Goal: Task Accomplishment & Management: Manage account settings

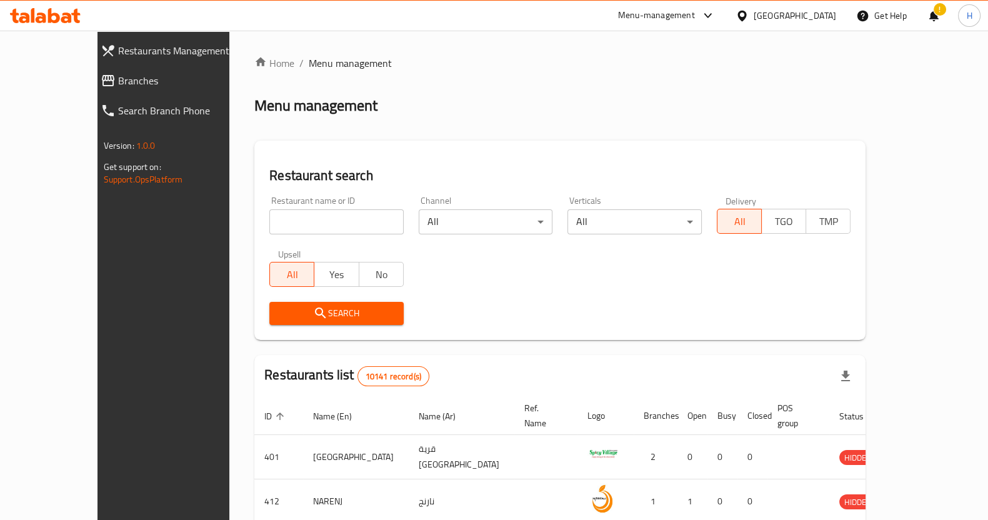
click at [278, 219] on input "search" at bounding box center [336, 221] width 134 height 25
type input "core"
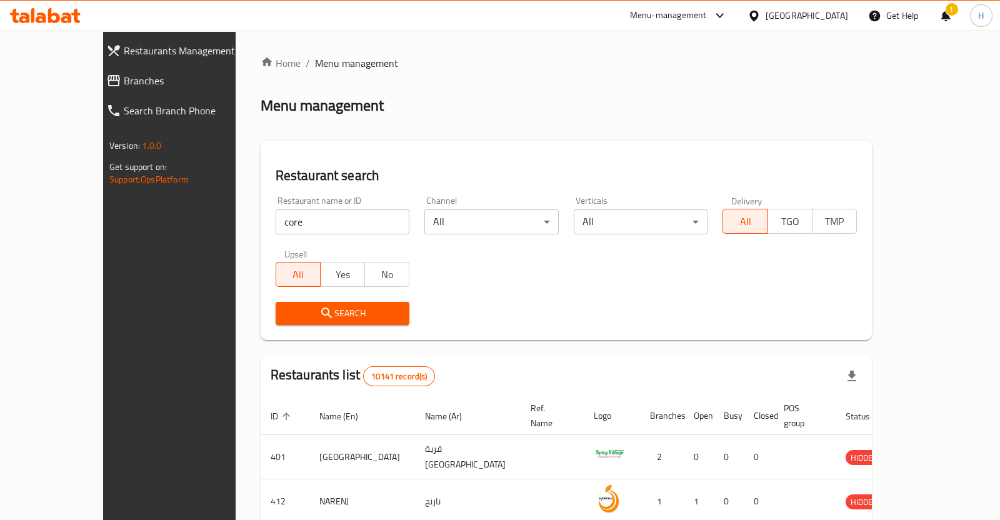
click at [722, 220] on body "​ Menu-management [GEOGRAPHIC_DATA] Get Help ! H Restaurants Management Branche…" at bounding box center [500, 275] width 1000 height 489
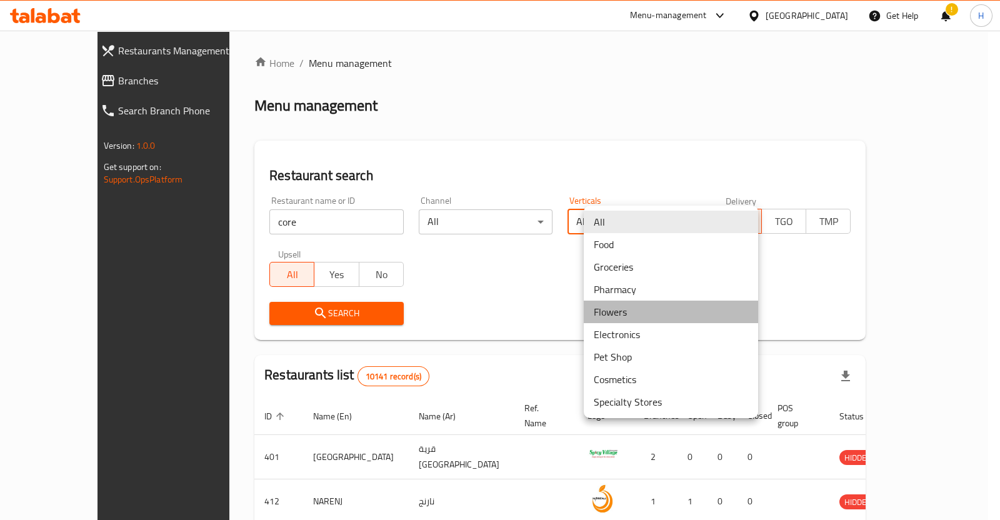
click at [630, 304] on li "Flowers" at bounding box center [670, 311] width 174 height 22
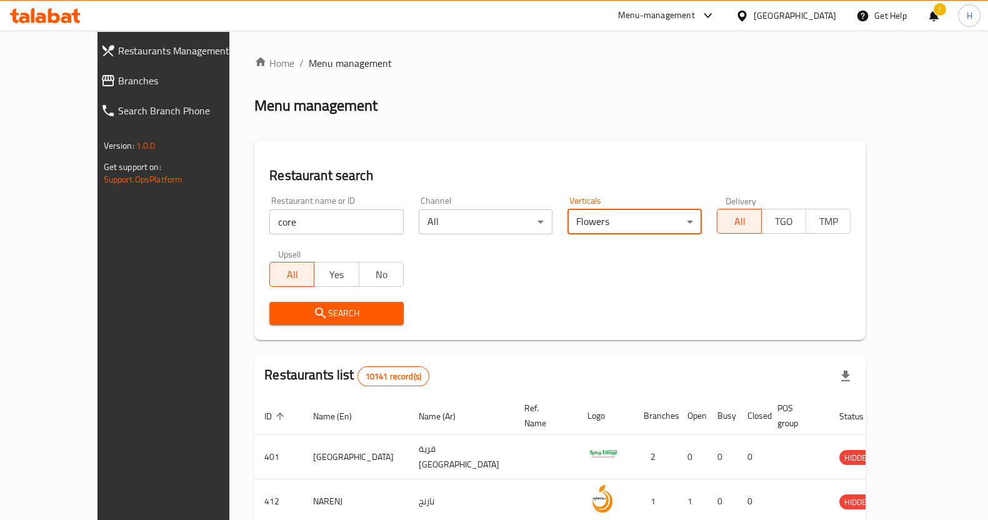
click at [324, 312] on span "Search" at bounding box center [336, 313] width 114 height 16
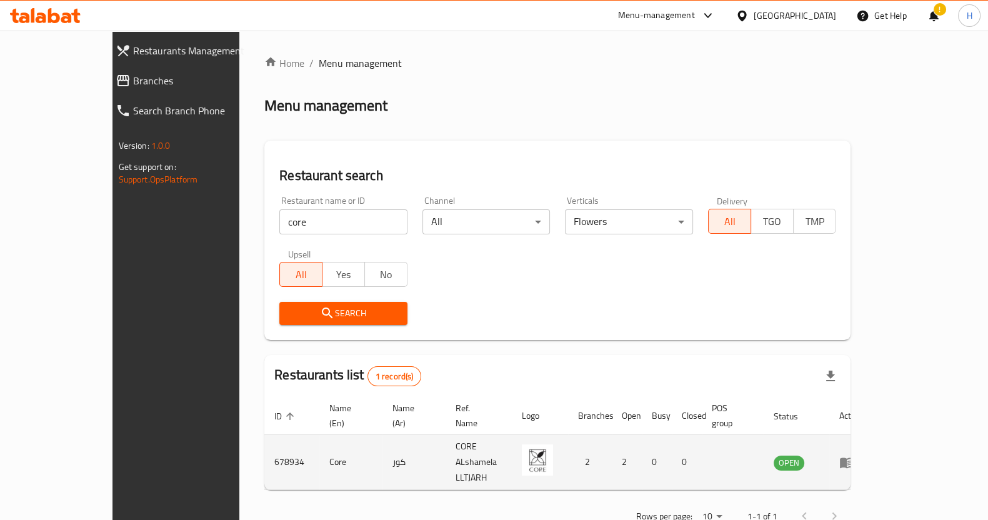
click at [872, 441] on td "enhanced table" at bounding box center [850, 462] width 43 height 55
click at [853, 457] on icon "enhanced table" at bounding box center [847, 462] width 14 height 11
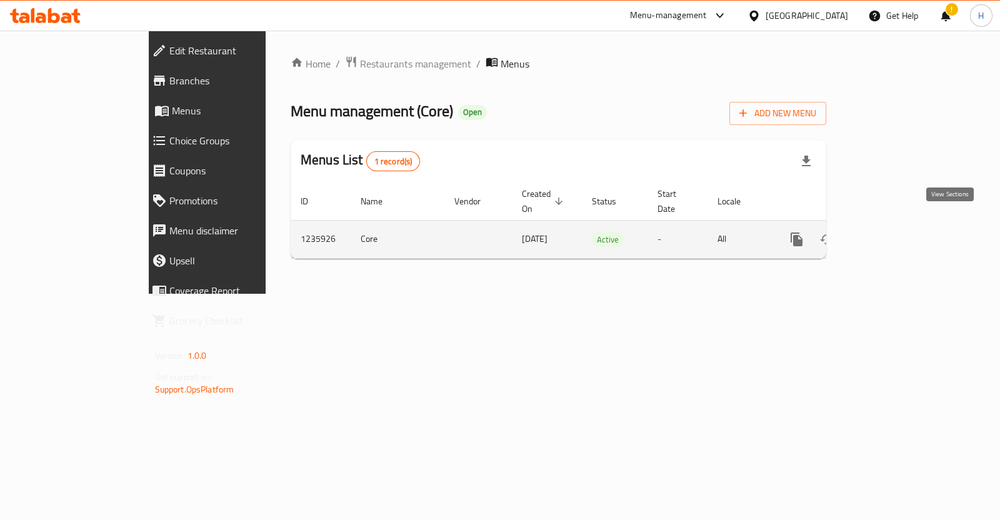
click at [901, 236] on link "enhanced table" at bounding box center [886, 239] width 30 height 30
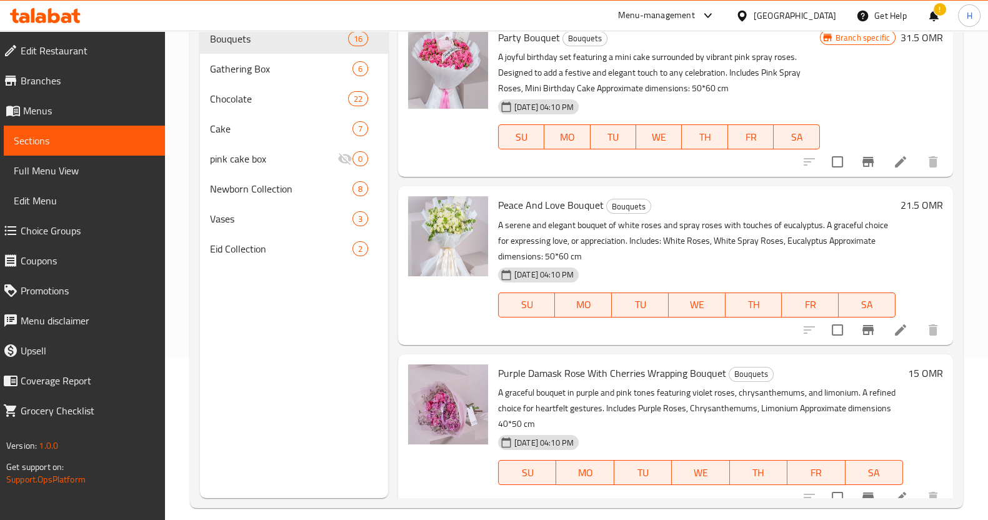
scroll to position [162, 0]
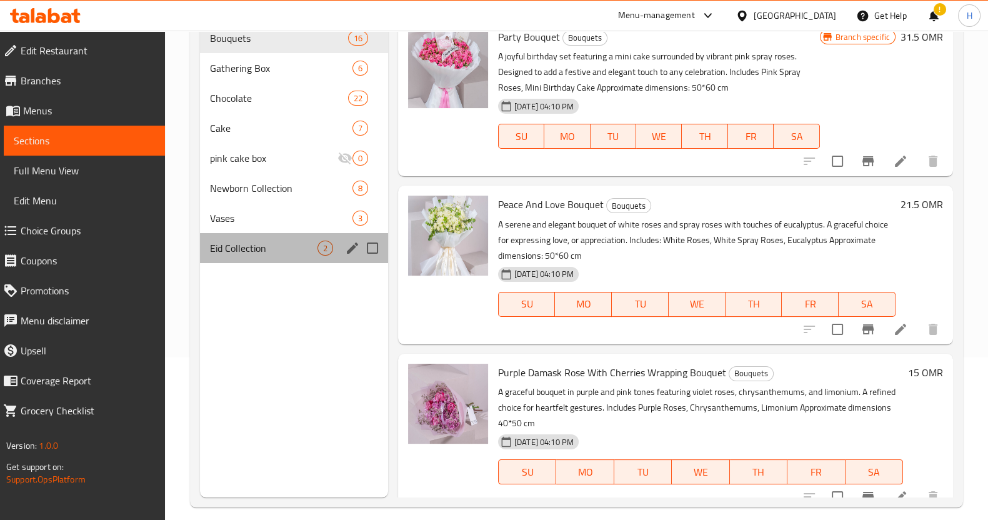
click at [269, 257] on div "Eid Collection 2" at bounding box center [294, 248] width 188 height 30
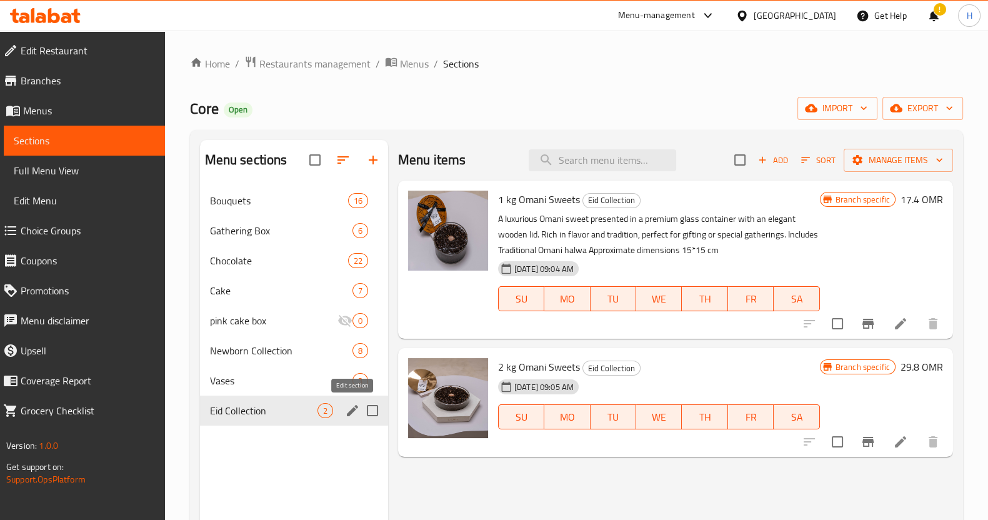
click at [352, 412] on icon "edit" at bounding box center [352, 410] width 11 height 11
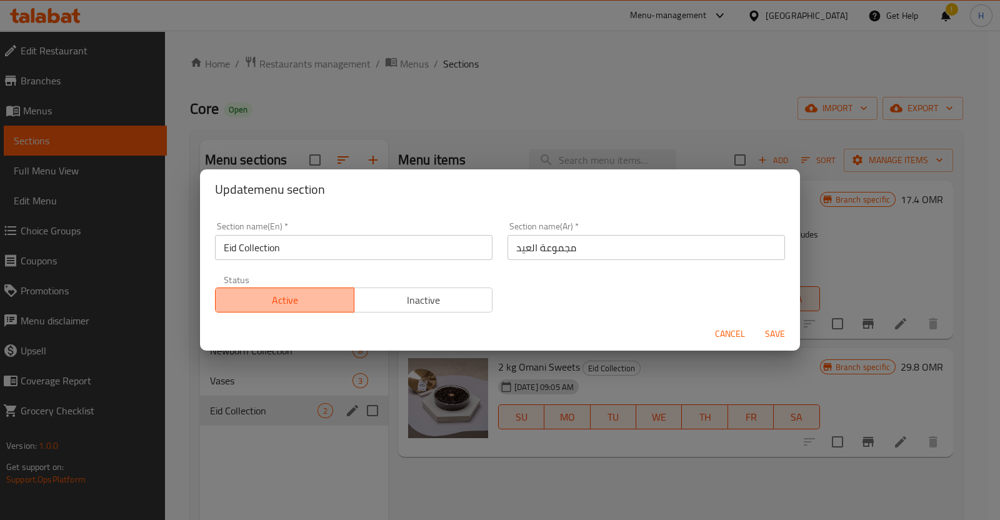
click at [303, 302] on span "Active" at bounding box center [285, 300] width 129 height 18
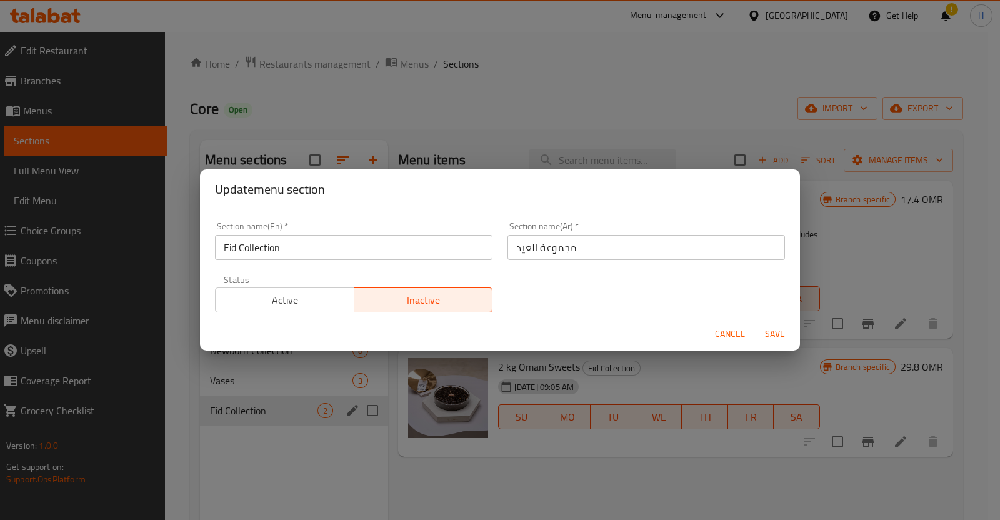
click at [327, 297] on span "Active" at bounding box center [285, 300] width 129 height 18
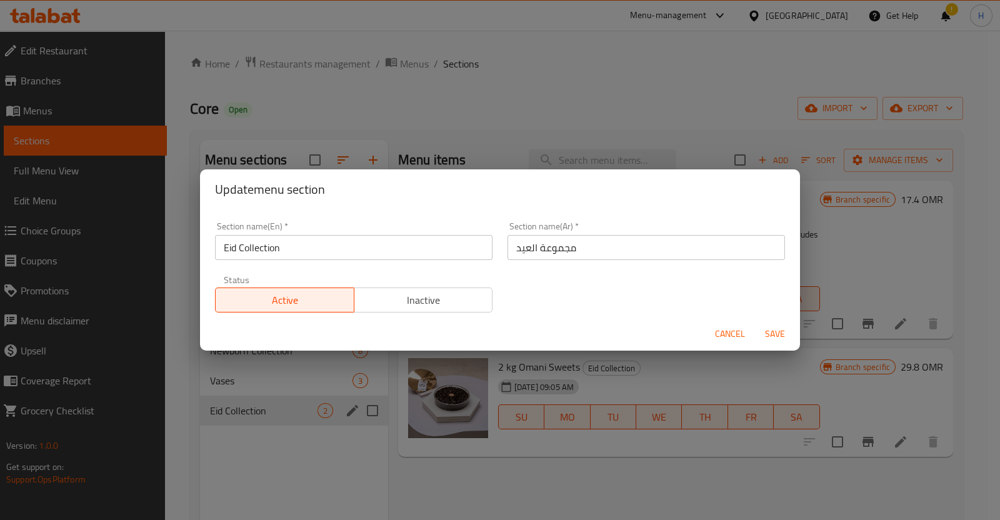
click at [782, 329] on span "Save" at bounding box center [775, 334] width 30 height 16
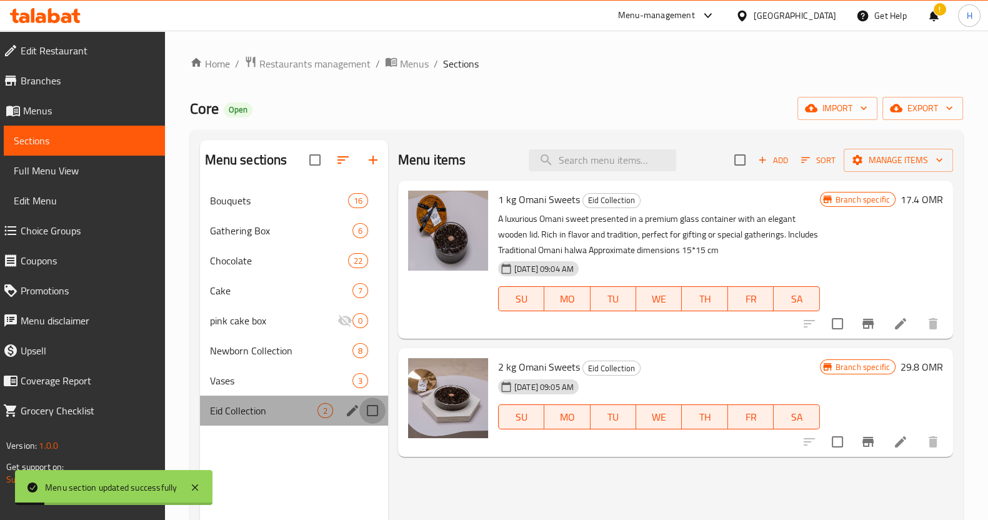
click at [370, 411] on input "Menu sections" at bounding box center [372, 410] width 26 height 26
checkbox input "true"
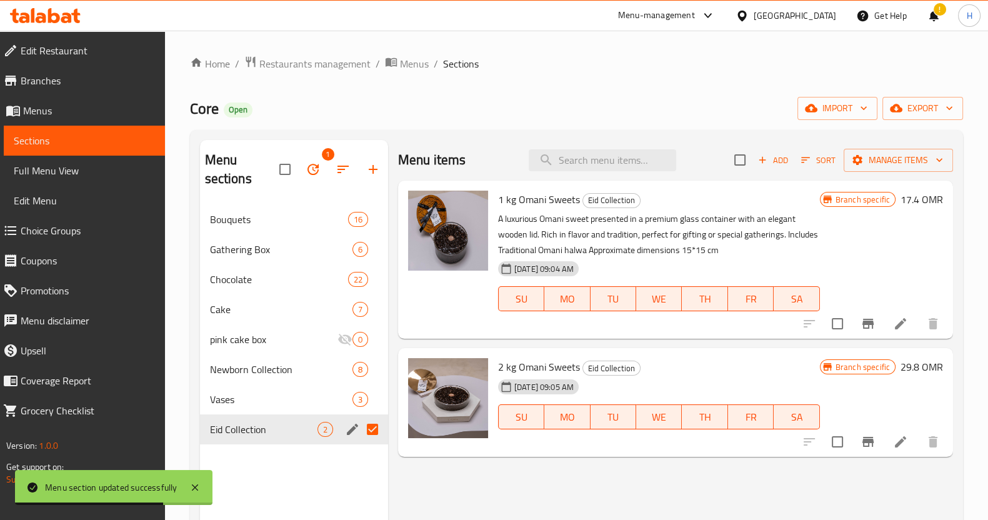
click at [607, 496] on div "Menu items Add Sort Manage items 1 kg Omani Sweets Eid Collection A luxurious O…" at bounding box center [670, 400] width 565 height 520
click at [901, 449] on icon at bounding box center [900, 441] width 15 height 15
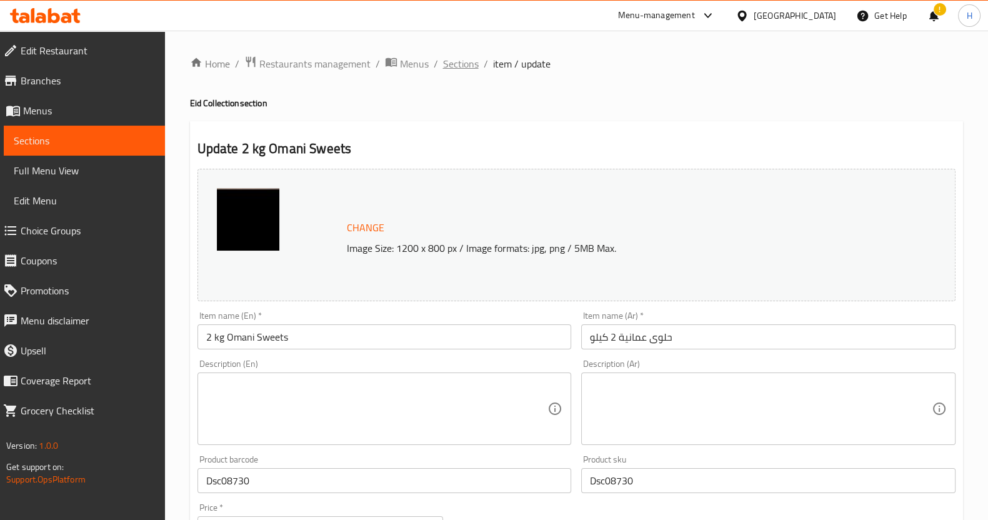
click at [462, 62] on span "Sections" at bounding box center [461, 63] width 36 height 15
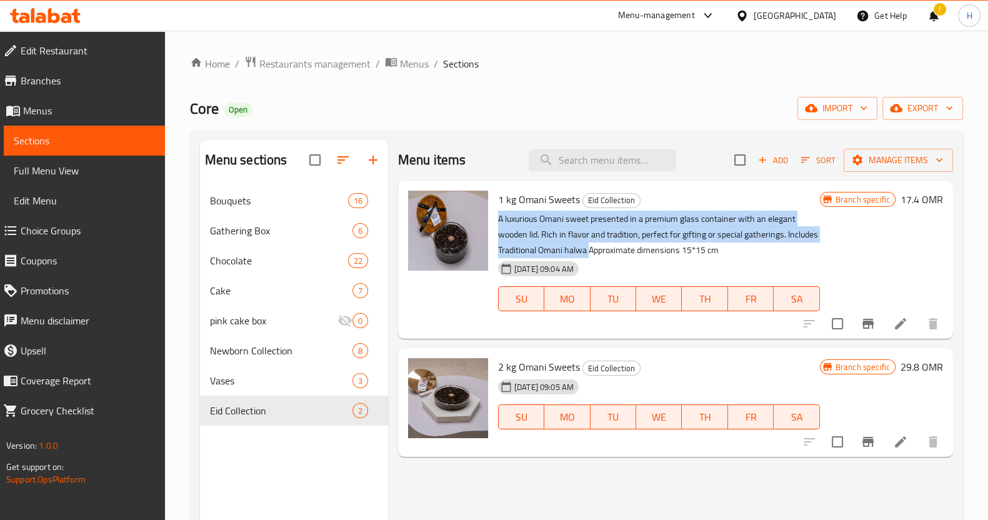
drag, startPoint x: 497, startPoint y: 216, endPoint x: 587, endPoint y: 246, distance: 94.0
click at [587, 246] on p "A luxurious Omani sweet presented in a premium glass container with an elegant …" at bounding box center [659, 234] width 322 height 47
copy p "A luxurious Omani sweet presented in a premium glass container with an elegant …"
click at [905, 327] on icon at bounding box center [900, 323] width 15 height 15
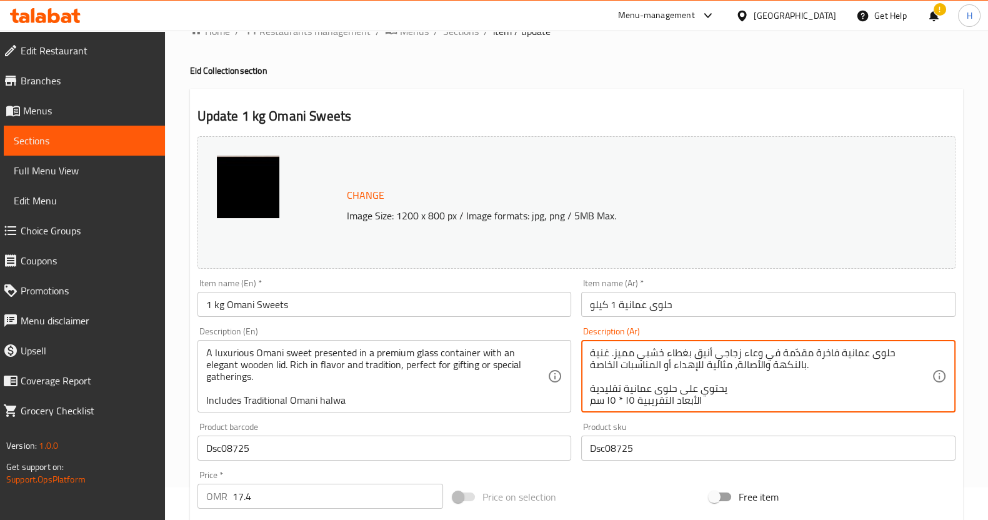
click at [664, 354] on textarea "حلوى عمانية فاخرة مقدّمة في وعاء زجاجي أنيق بغطاء خشبي مميز. غنية بالنكهة والأص…" at bounding box center [761, 376] width 342 height 59
click at [590, 382] on textarea "حلوى عمانية فاخرة مقدّمة في وعاء زجاجي أنيق بغطاء خشبي مميز. غنية بالنكهة والأص…" at bounding box center [761, 376] width 342 height 59
drag, startPoint x: 590, startPoint y: 382, endPoint x: 887, endPoint y: 351, distance: 298.4
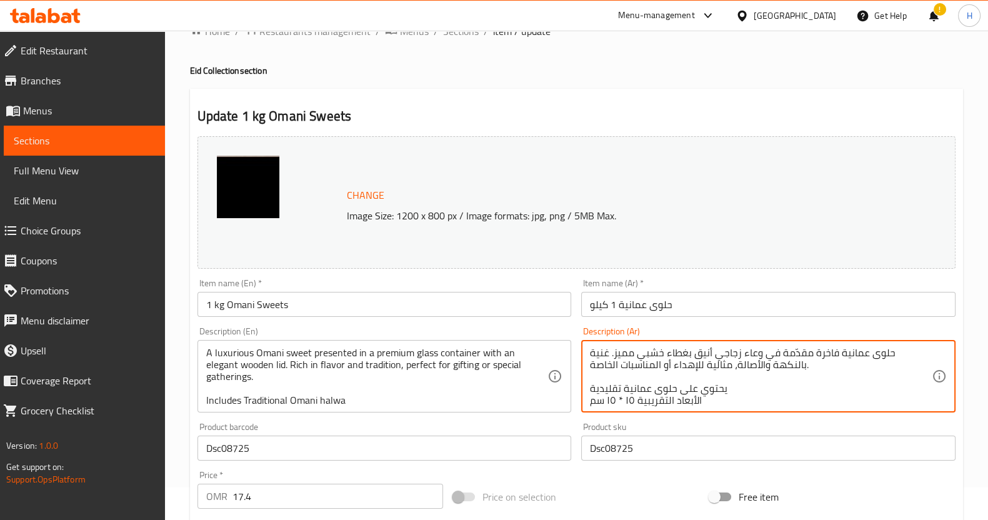
click at [887, 351] on textarea "حلوى عمانية فاخرة مقدّمة في وعاء زجاجي أنيق بغطاء خشبي مميز. غنية بالنكهة والأص…" at bounding box center [761, 376] width 342 height 59
click at [597, 389] on textarea "حلوى عمانية فاخرة مقدّمة في وعاء زجاجي أنيق بغطاء خشبي مميز. غنية بالنكهة والأص…" at bounding box center [761, 376] width 342 height 59
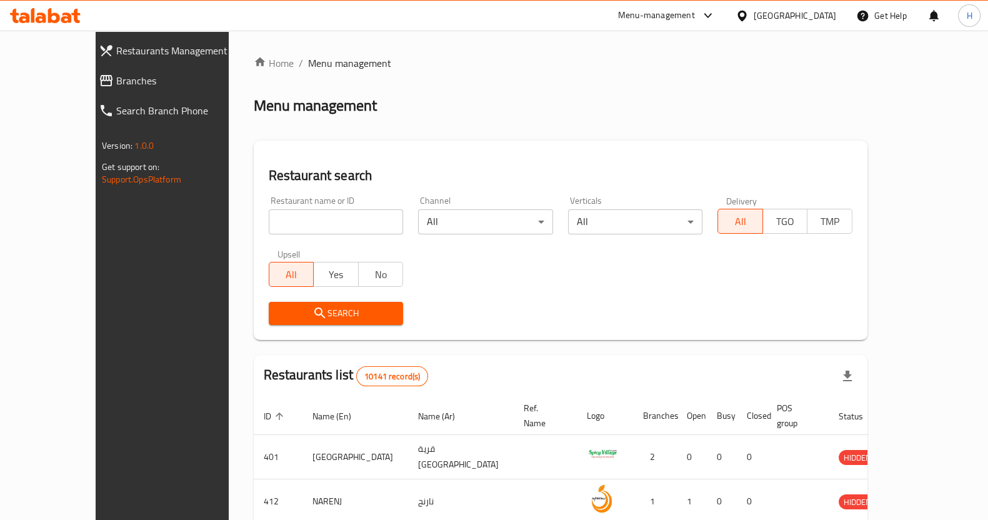
click at [269, 219] on input "search" at bounding box center [336, 221] width 135 height 25
type input "core"
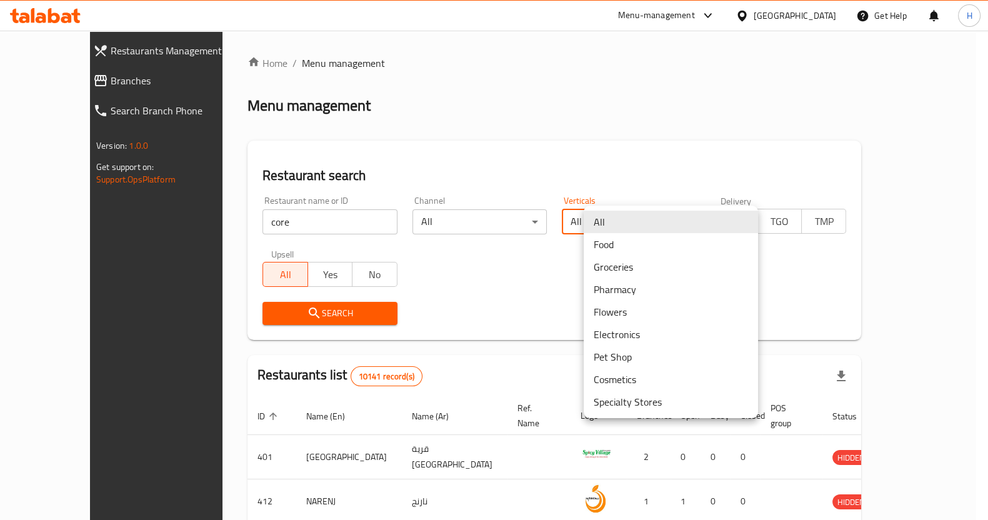
click at [674, 214] on body "​ Menu-management Oman Get Help H Restaurants Management Branches Search Branch…" at bounding box center [494, 275] width 988 height 489
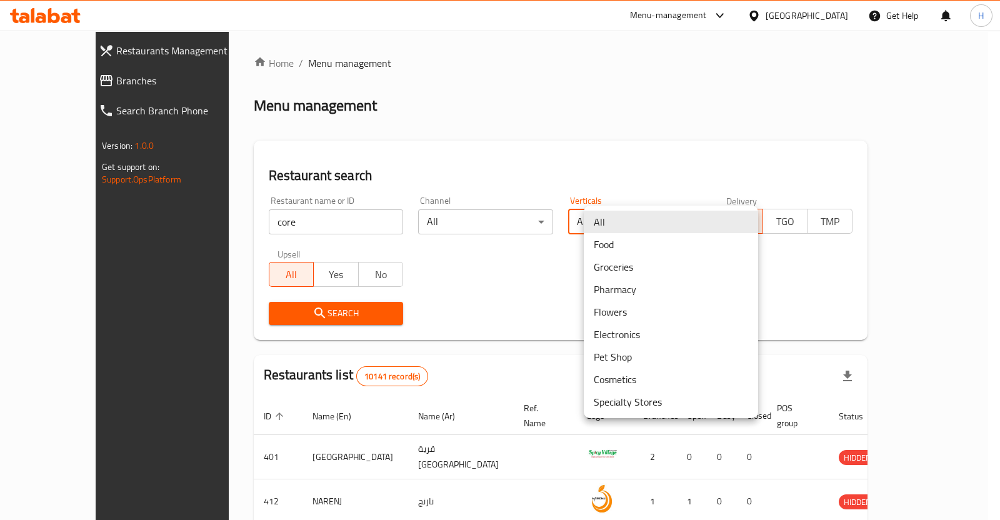
click at [613, 314] on li "Flowers" at bounding box center [670, 311] width 174 height 22
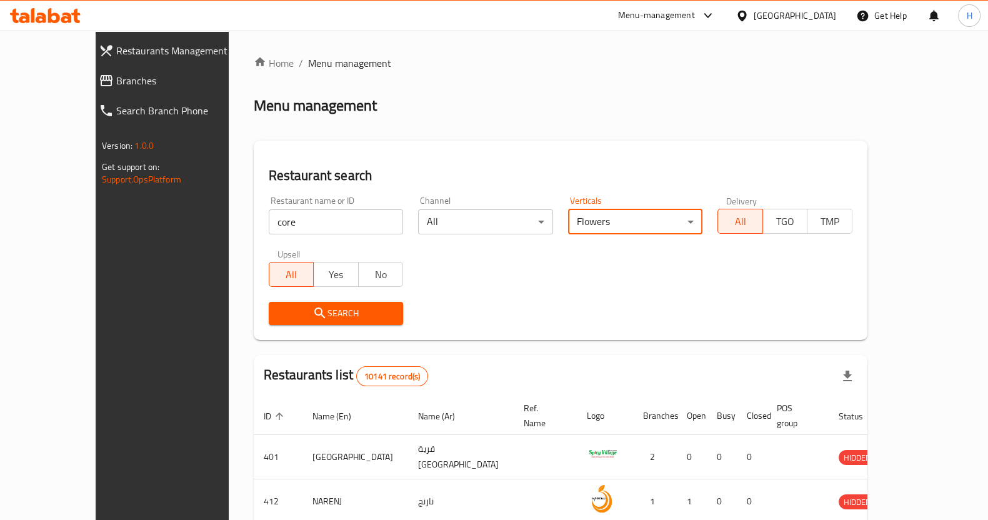
click at [300, 313] on span "Search" at bounding box center [336, 313] width 115 height 16
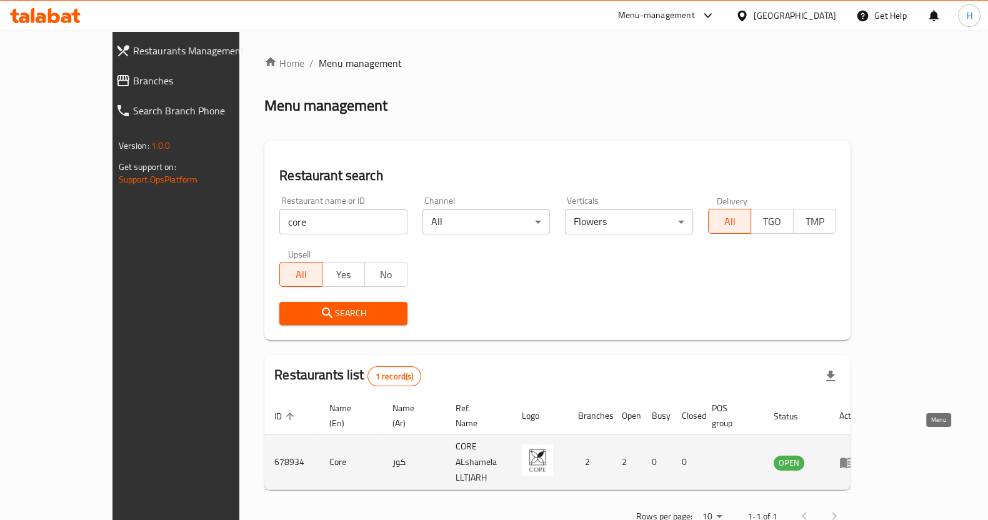
click at [853, 457] on icon "enhanced table" at bounding box center [847, 462] width 14 height 11
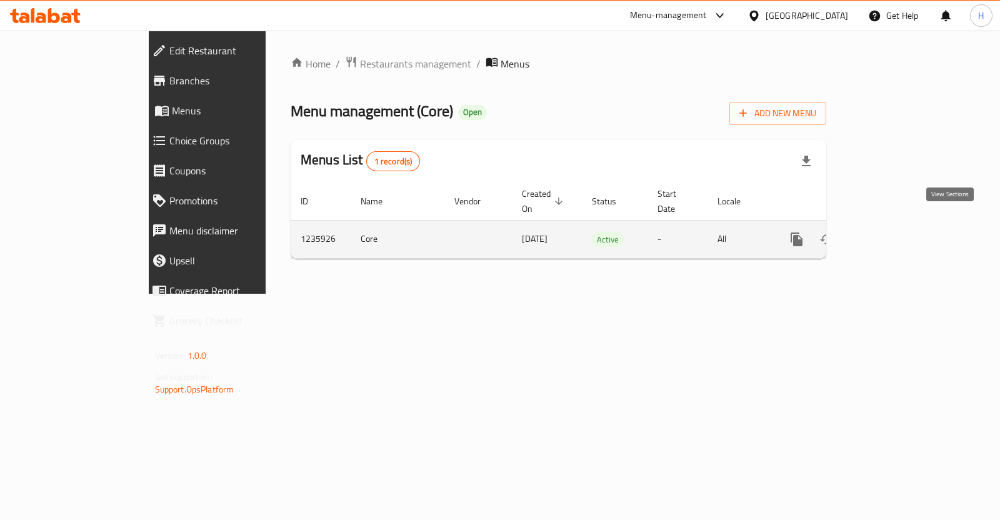
click at [892, 234] on icon "enhanced table" at bounding box center [886, 239] width 11 height 11
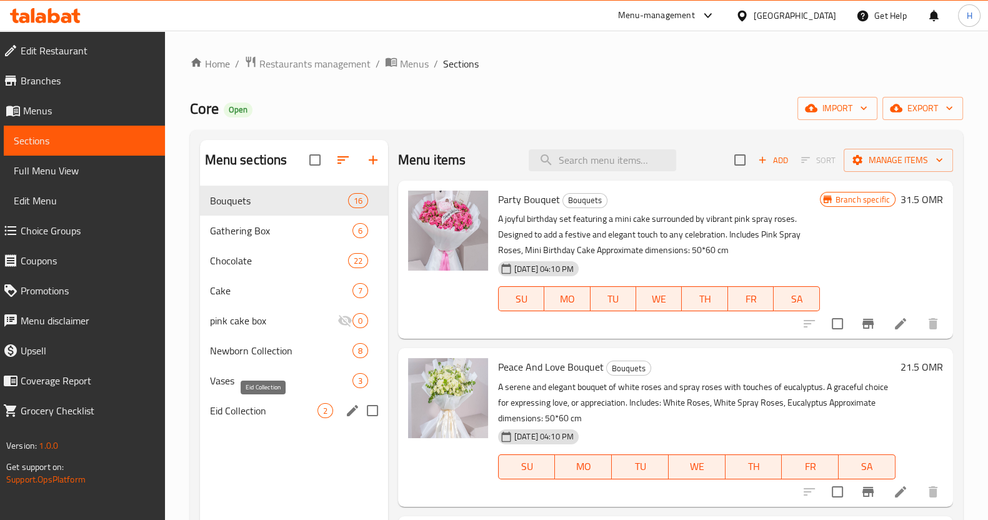
click at [239, 415] on span "Eid Collection" at bounding box center [263, 410] width 107 height 15
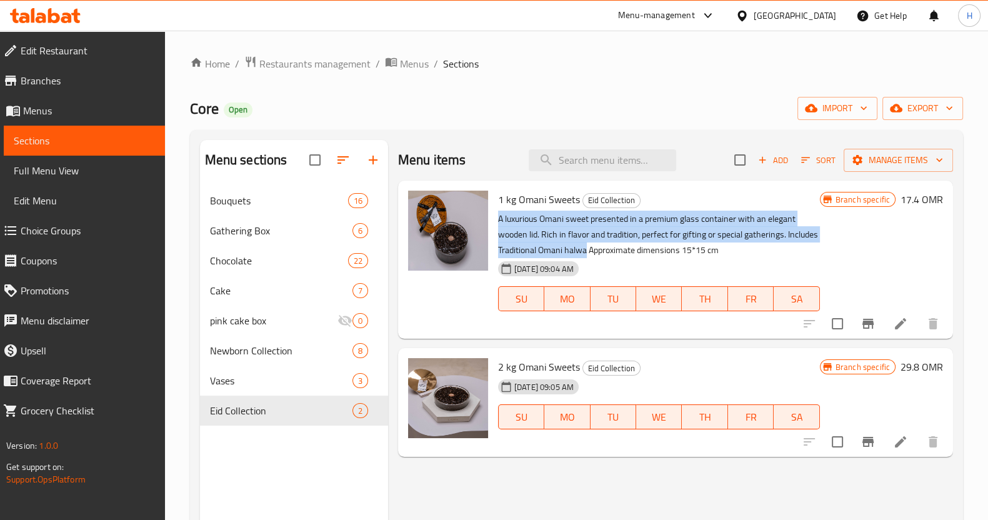
drag, startPoint x: 499, startPoint y: 216, endPoint x: 584, endPoint y: 246, distance: 90.1
click at [584, 246] on p "A luxurious Omani sweet presented in a premium glass container with an elegant …" at bounding box center [659, 234] width 322 height 47
copy p "A luxurious Omani sweet presented in a premium glass container with an elegant …"
click at [897, 440] on icon at bounding box center [900, 441] width 15 height 15
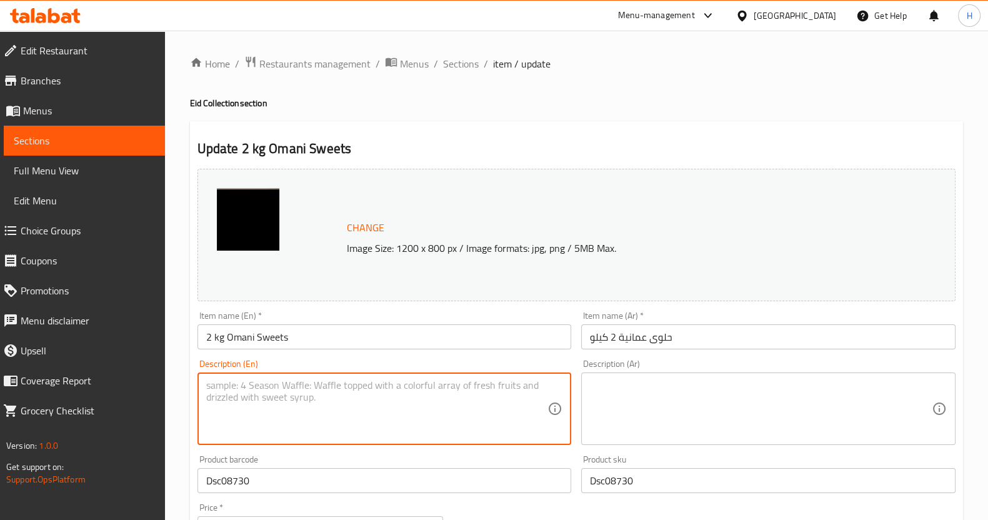
click at [256, 395] on textarea at bounding box center [377, 408] width 342 height 59
paste textarea "A luxurious Omani sweet presented in a premium glass container with an elegant …"
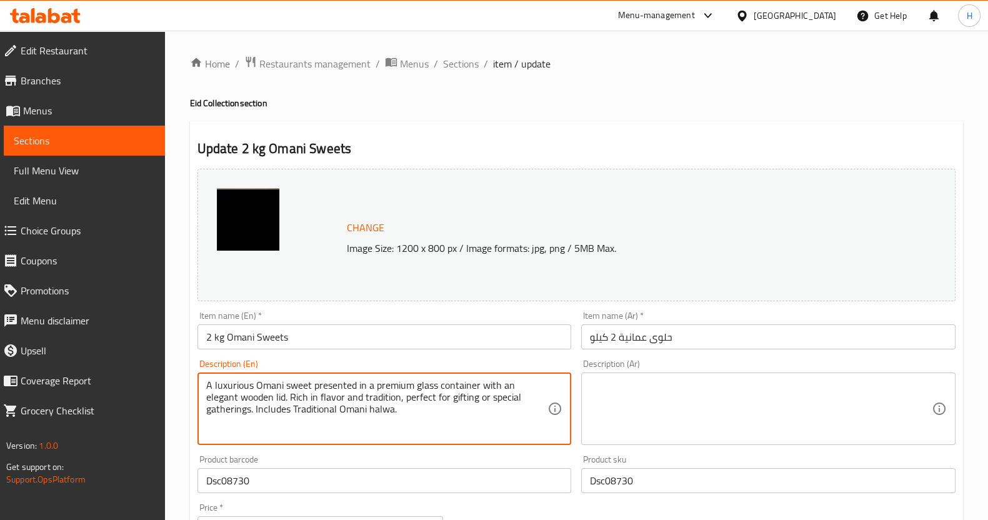
type textarea "A luxurious Omani sweet presented in a premium glass container with an elegant …"
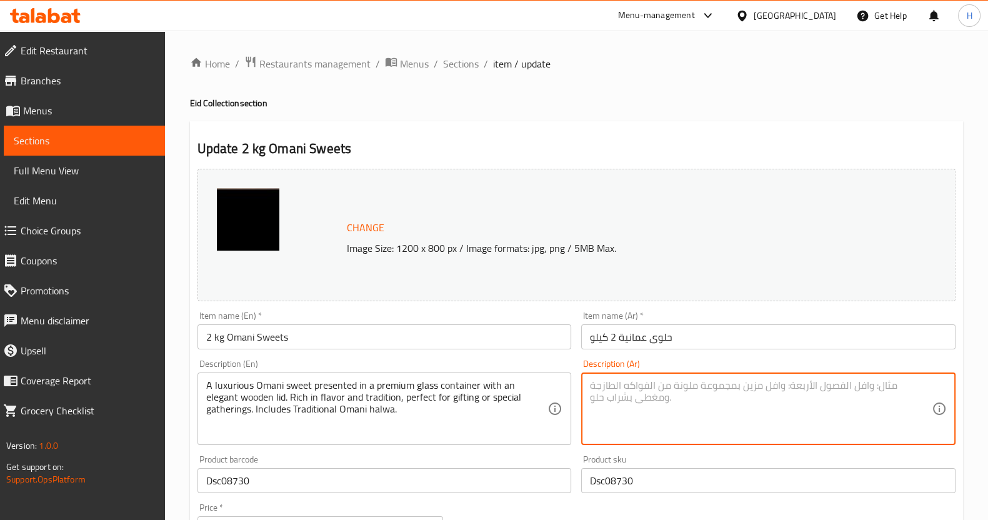
click at [655, 382] on textarea at bounding box center [761, 408] width 342 height 59
paste textarea "حلوى عمانية فاخرة مقدّمة في وعاء زجاجي أنيق بغطاء خشبي مميز. غنية بالنكهة والأص…"
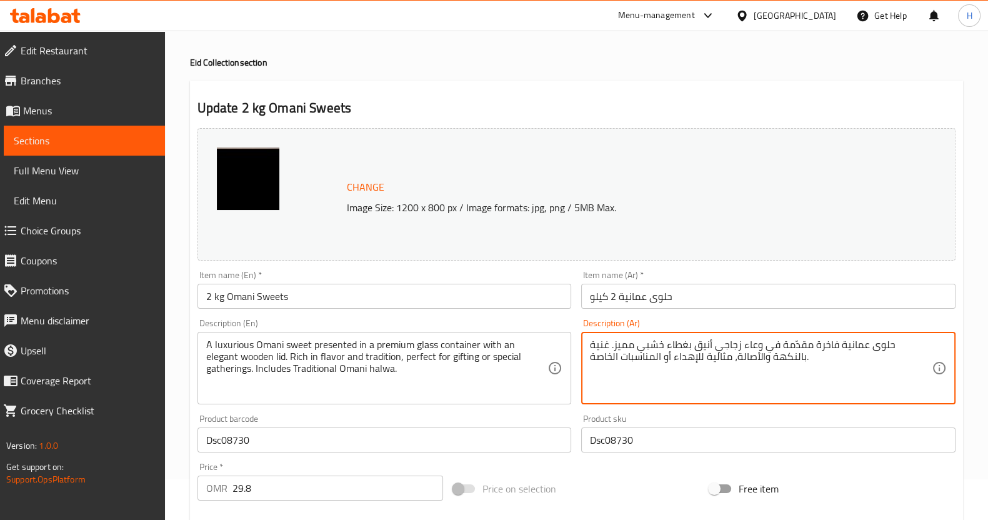
scroll to position [35, 0]
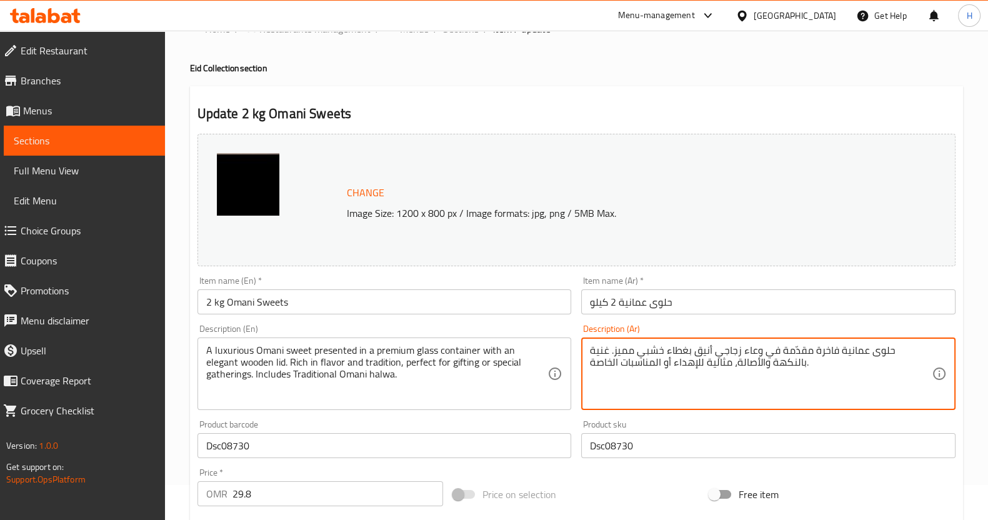
paste textarea "يحتوي على حلوى عمانية تقليدية"
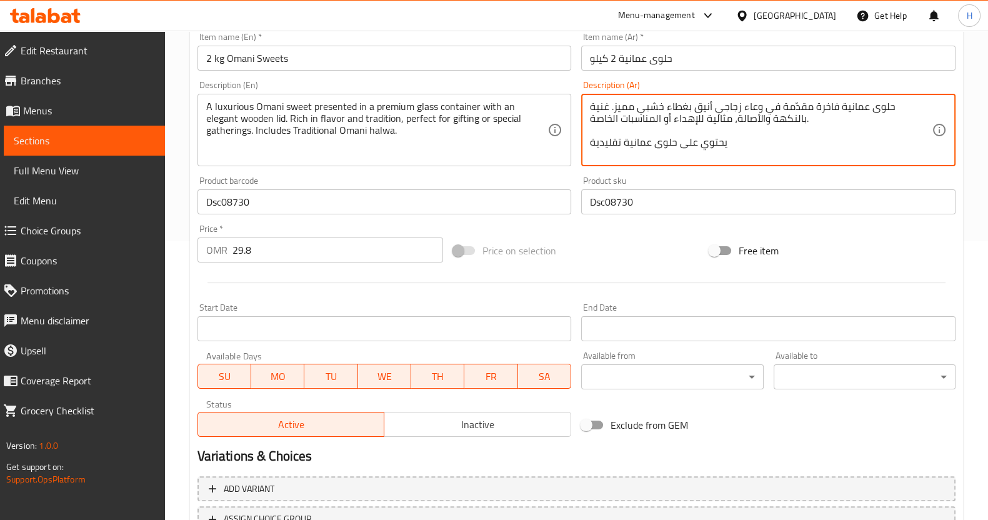
scroll to position [380, 0]
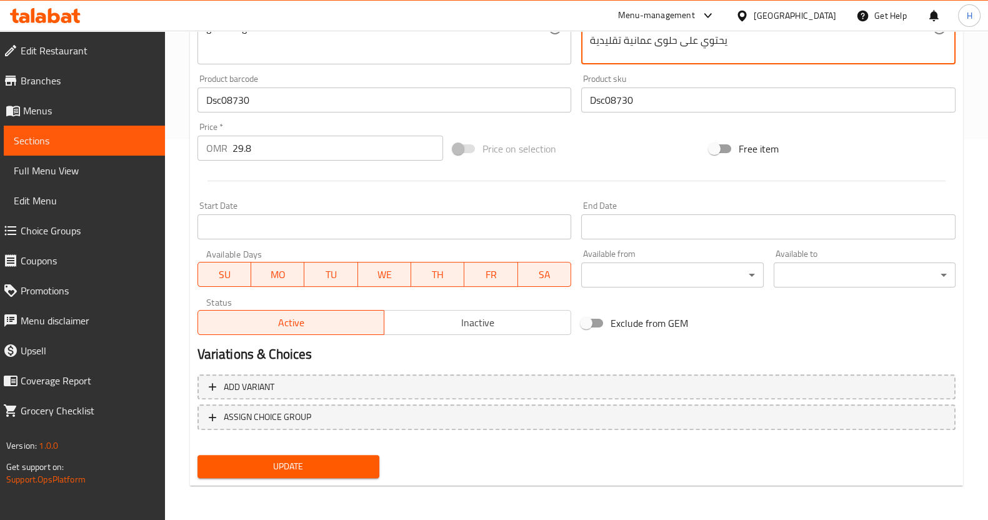
type textarea "حلوى عمانية فاخرة مقدّمة في وعاء زجاجي أنيق بغطاء خشبي مميز. غنية بالنكهة والأص…"
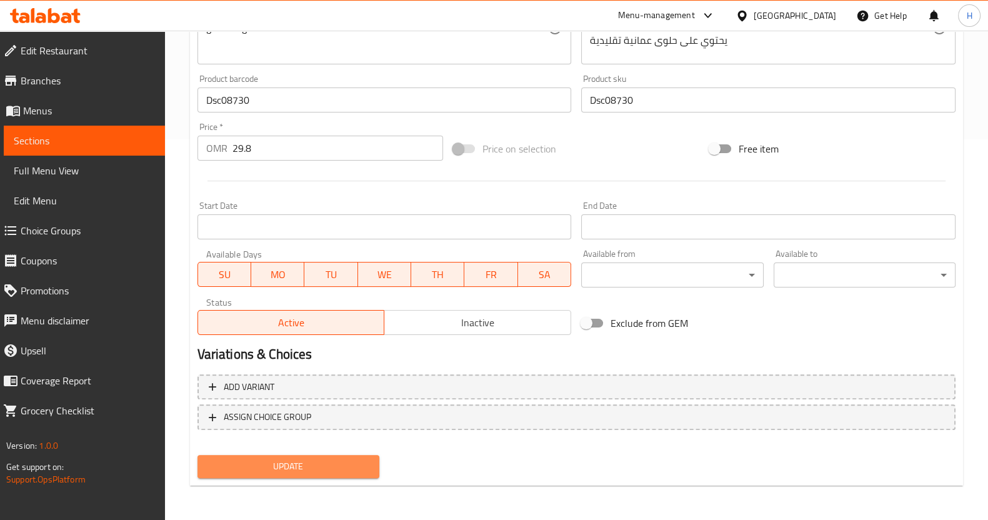
click at [314, 472] on span "Update" at bounding box center [288, 467] width 162 height 16
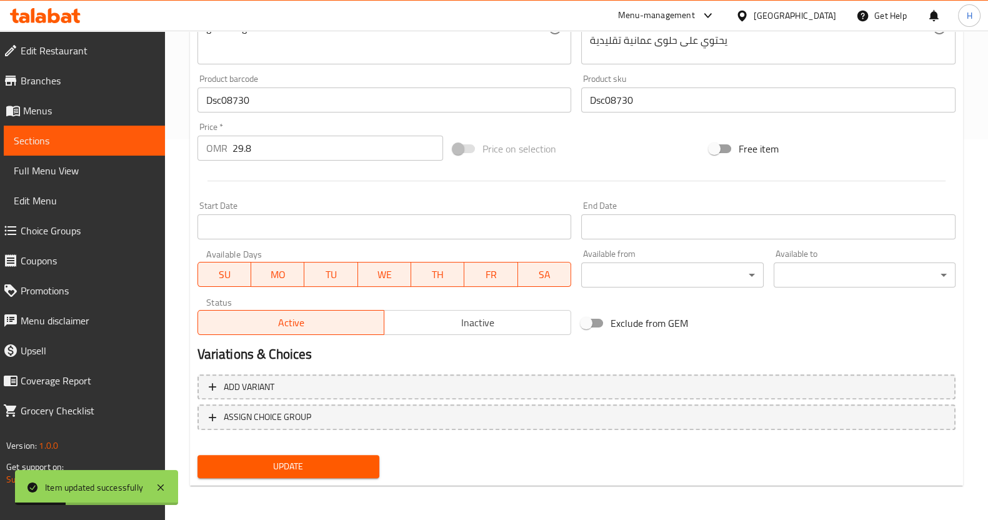
scroll to position [0, 0]
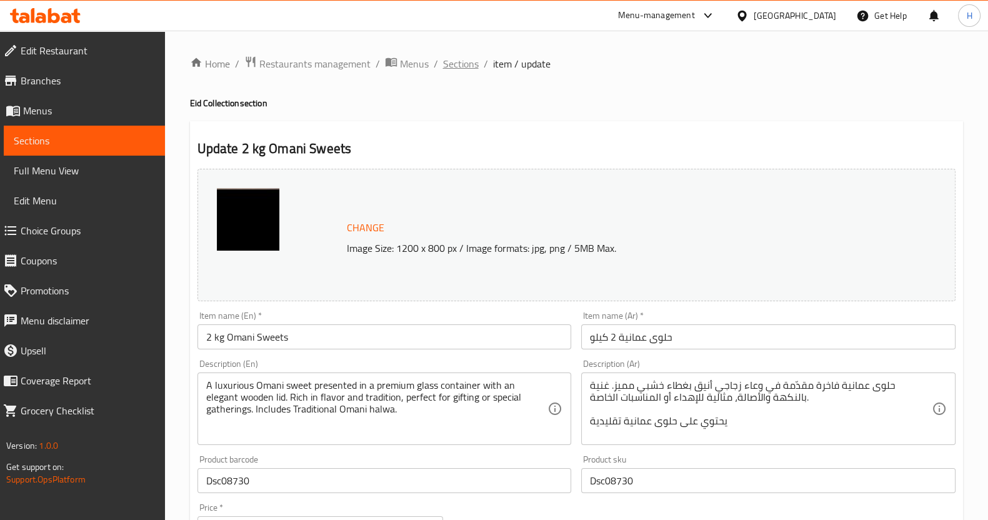
click at [462, 64] on span "Sections" at bounding box center [461, 63] width 36 height 15
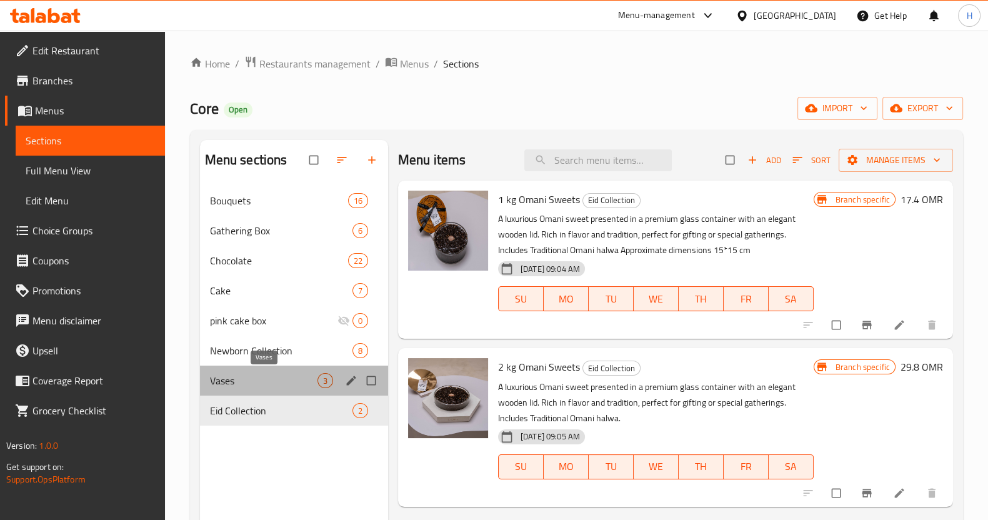
click at [266, 380] on span "Vases" at bounding box center [263, 380] width 107 height 15
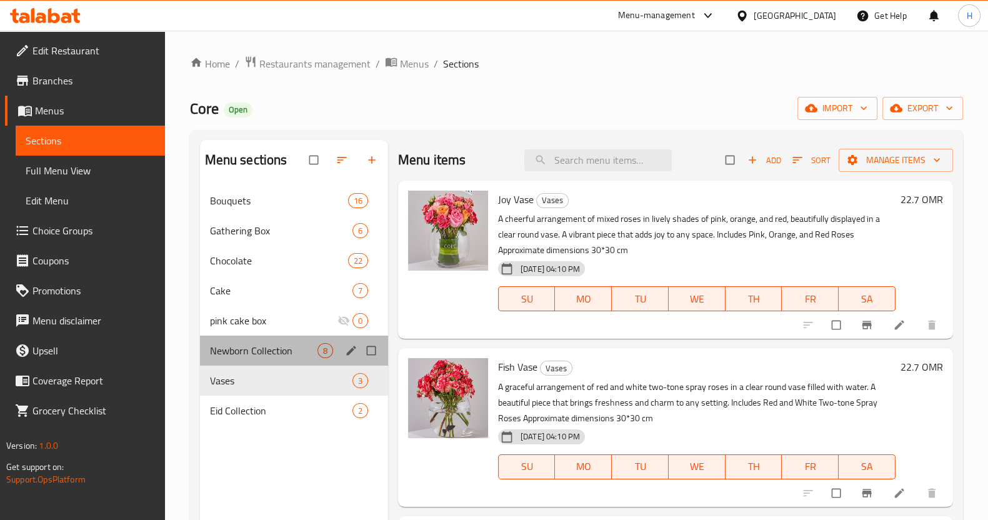
click at [274, 358] on div "Newborn Collection 8" at bounding box center [294, 350] width 188 height 30
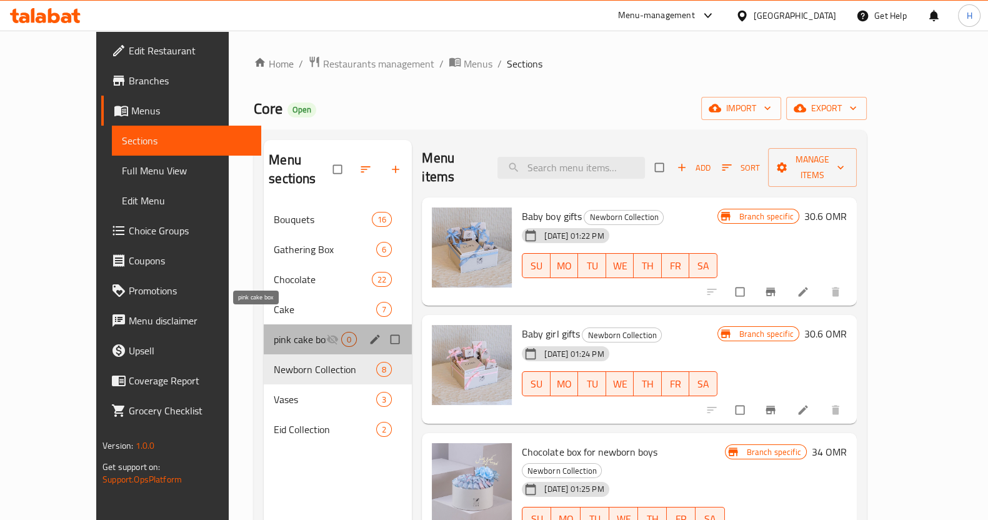
click at [274, 332] on span "pink cake box" at bounding box center [300, 339] width 52 height 15
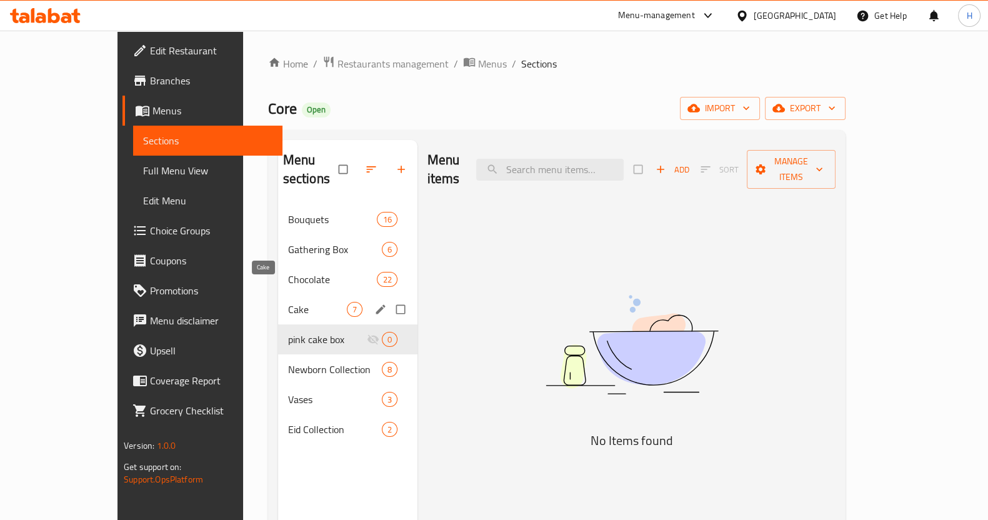
click at [288, 302] on span "Cake" at bounding box center [317, 309] width 59 height 15
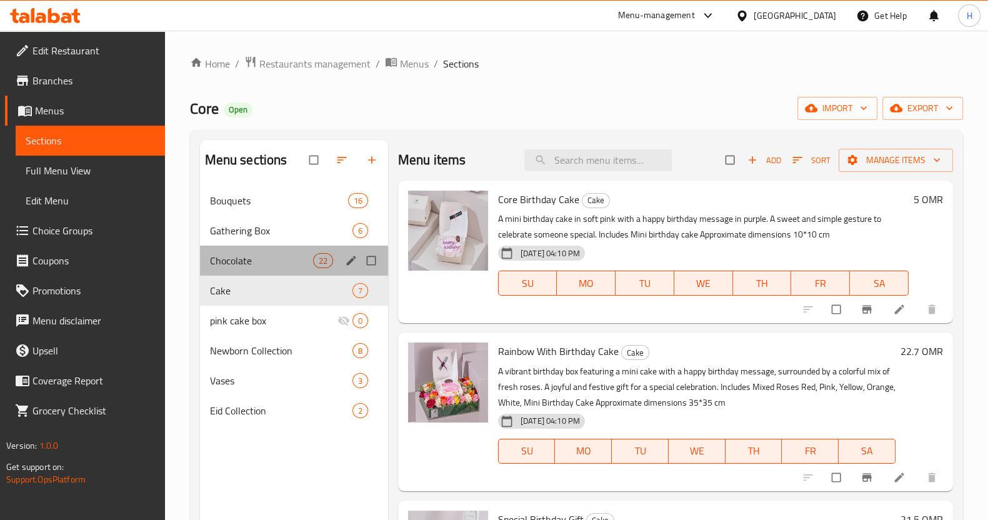
click at [262, 269] on div "Chocolate 22" at bounding box center [294, 261] width 188 height 30
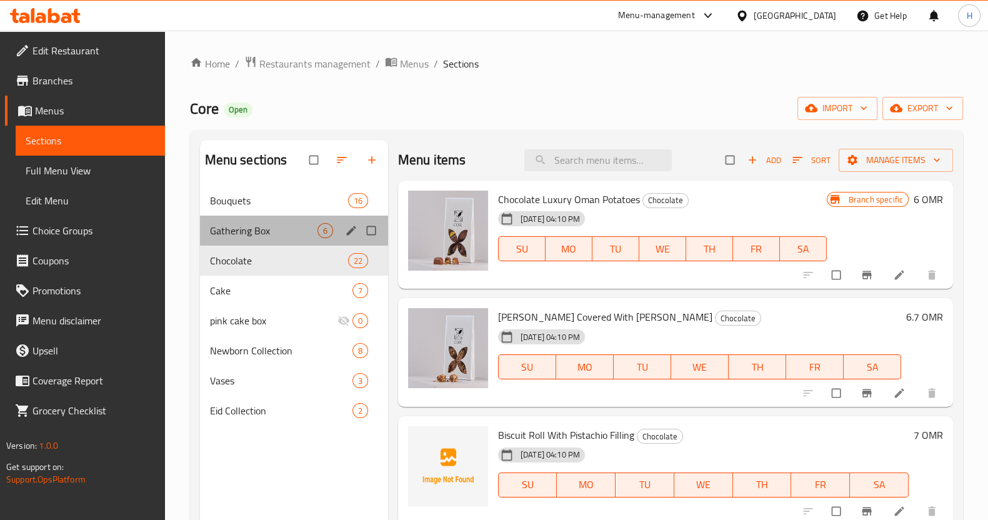
click at [275, 239] on div "Gathering Box 6" at bounding box center [294, 231] width 188 height 30
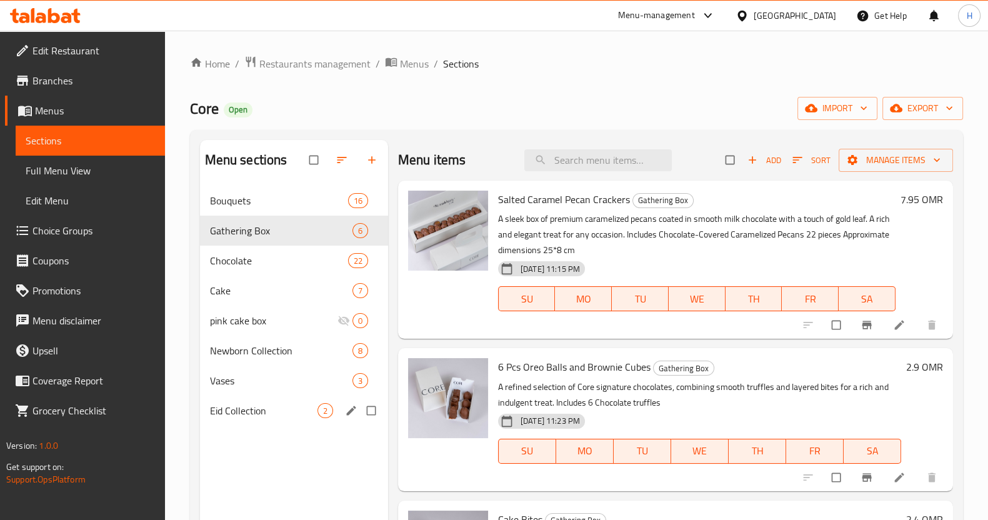
click at [262, 410] on span "Eid Collection" at bounding box center [263, 410] width 107 height 15
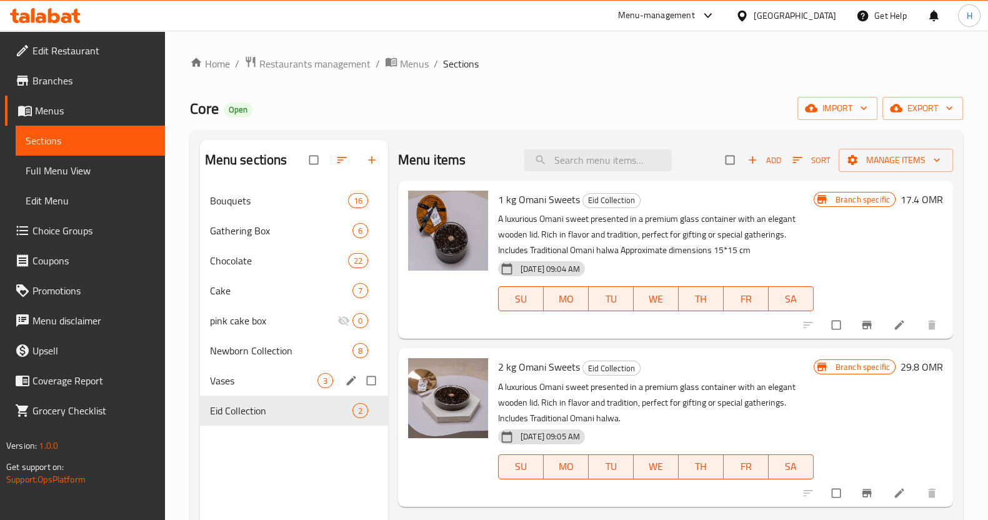
click at [287, 385] on span "Vases" at bounding box center [263, 380] width 107 height 15
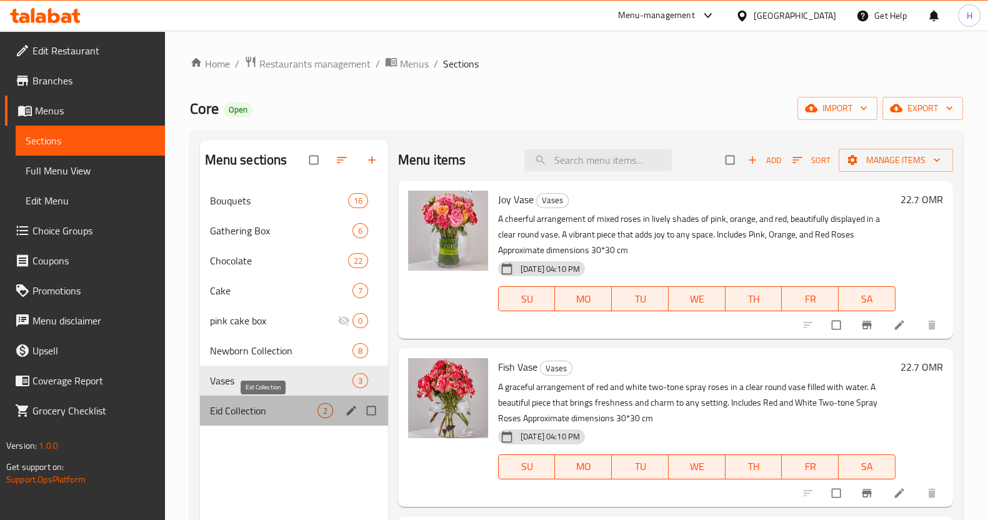
click at [253, 412] on span "Eid Collection" at bounding box center [263, 410] width 107 height 15
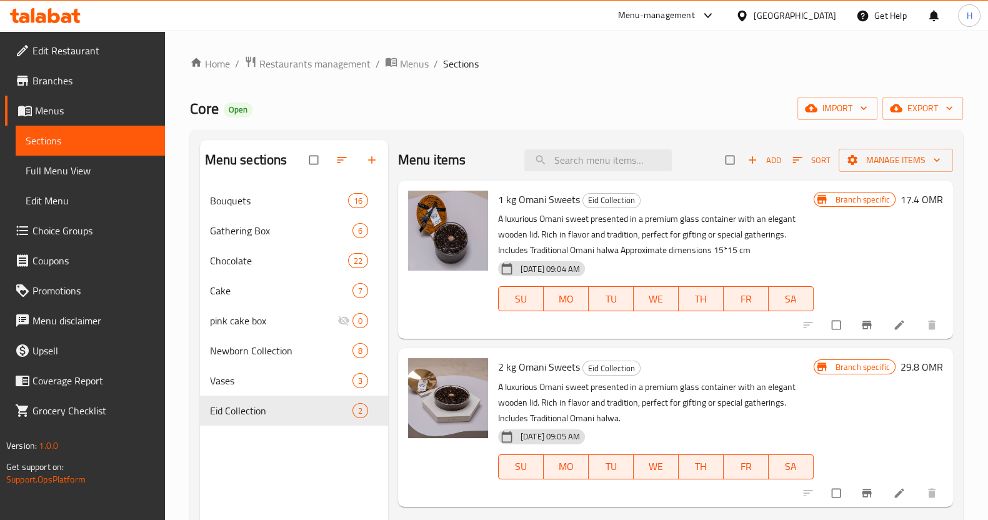
click at [870, 202] on span "Branch specific" at bounding box center [862, 200] width 64 height 12
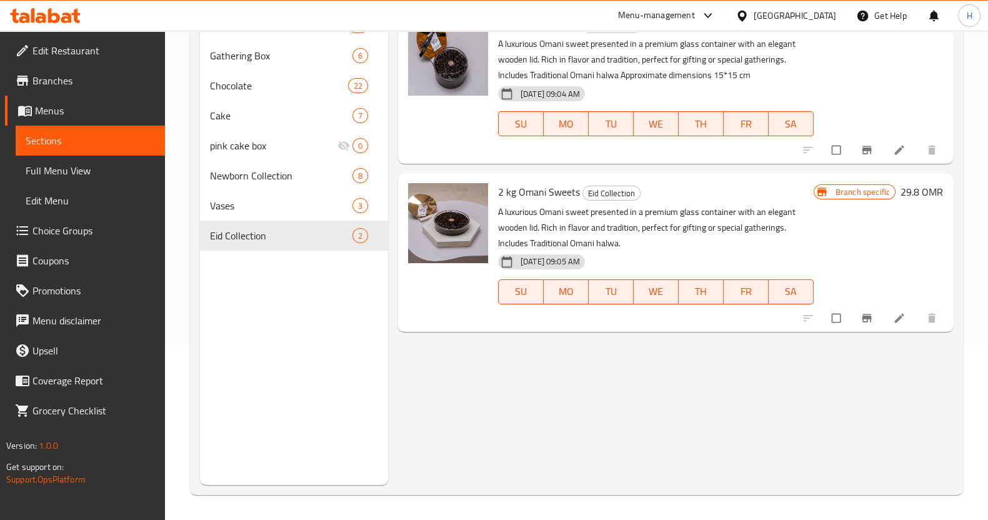
click at [435, 380] on div "Menu items Add Sort Manage items 1 kg Omani Sweets Eid Collection A luxurious O…" at bounding box center [670, 225] width 565 height 520
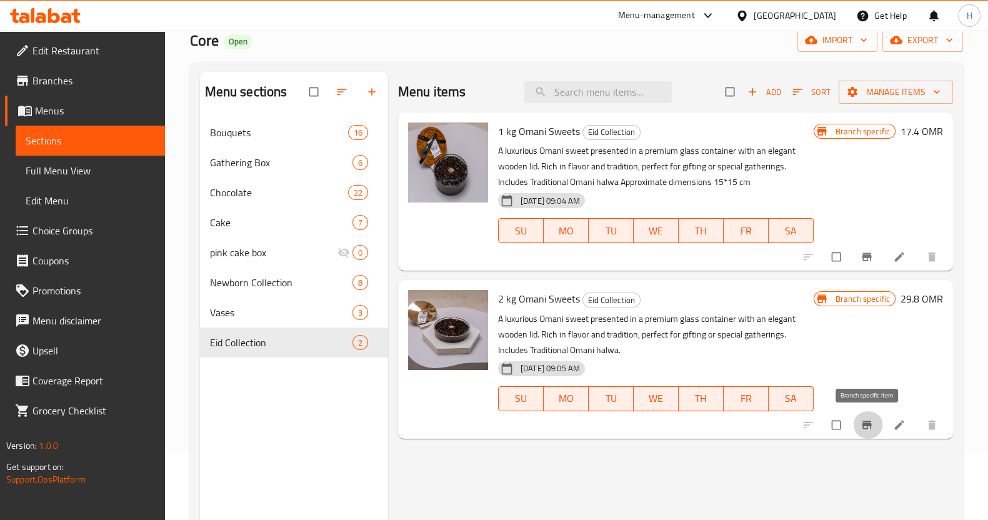
click at [871, 422] on icon "Branch-specific-item" at bounding box center [866, 425] width 12 height 12
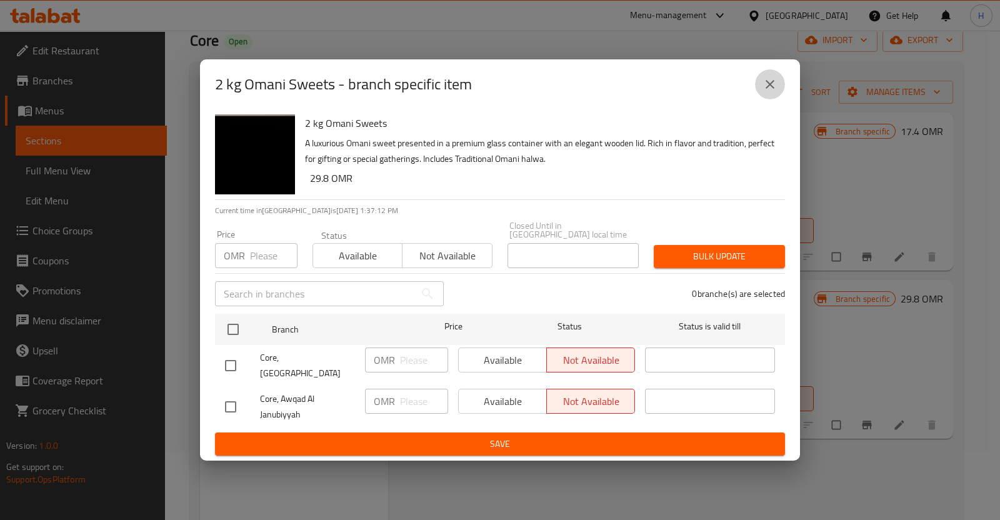
click at [773, 89] on icon "close" at bounding box center [769, 84] width 9 height 9
